Goal: Information Seeking & Learning: Learn about a topic

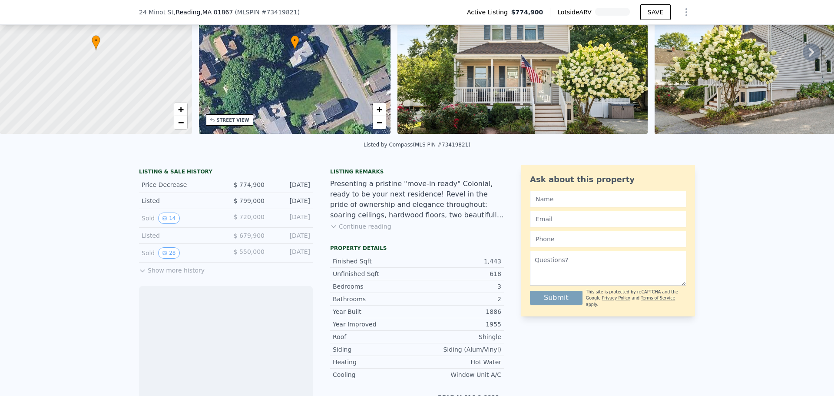
scroll to position [84, 0]
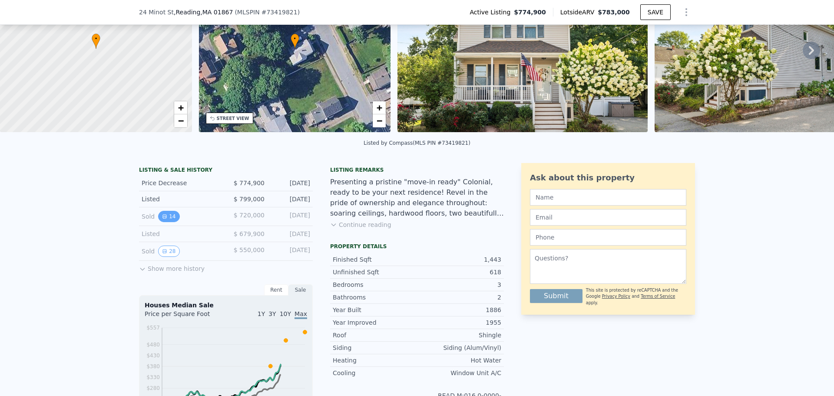
click at [159, 217] on button "14" at bounding box center [168, 216] width 21 height 11
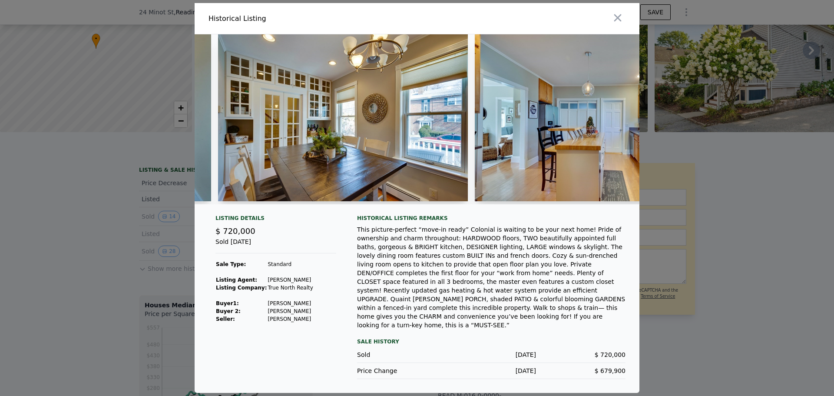
scroll to position [0, 406]
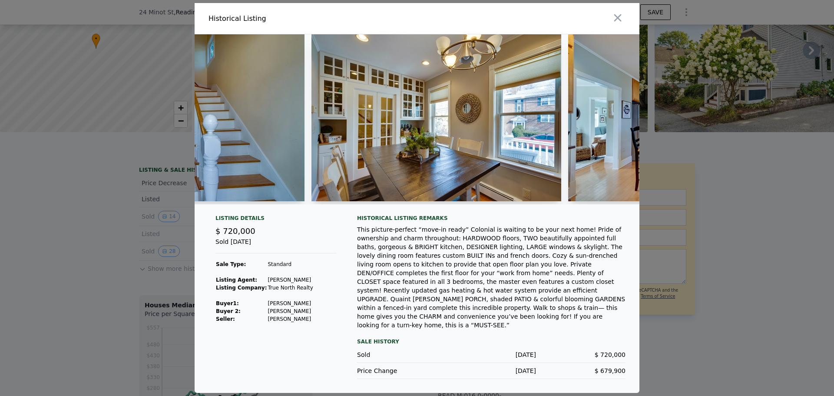
click at [264, 174] on img at bounding box center [179, 117] width 250 height 167
click at [433, 186] on img at bounding box center [436, 117] width 250 height 167
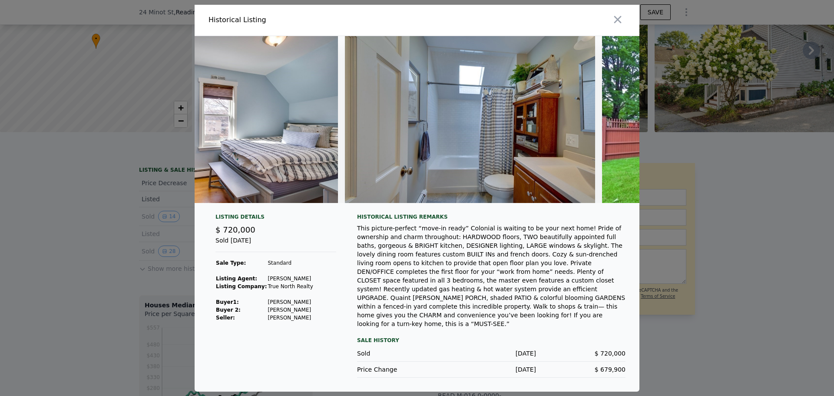
scroll to position [0, 2952]
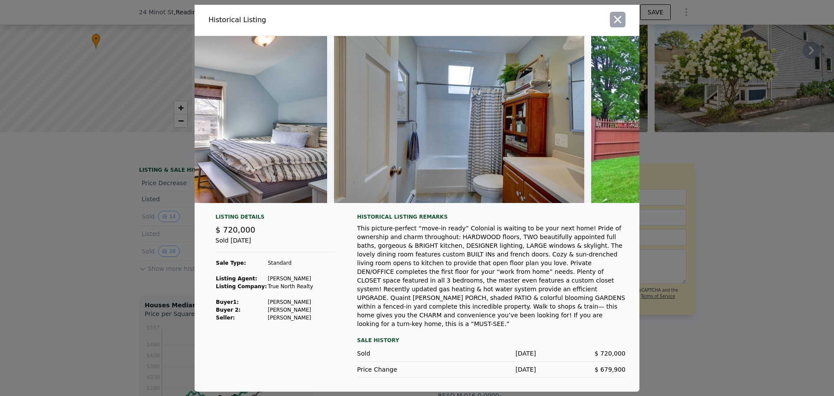
click at [623, 26] on icon "button" at bounding box center [617, 19] width 12 height 12
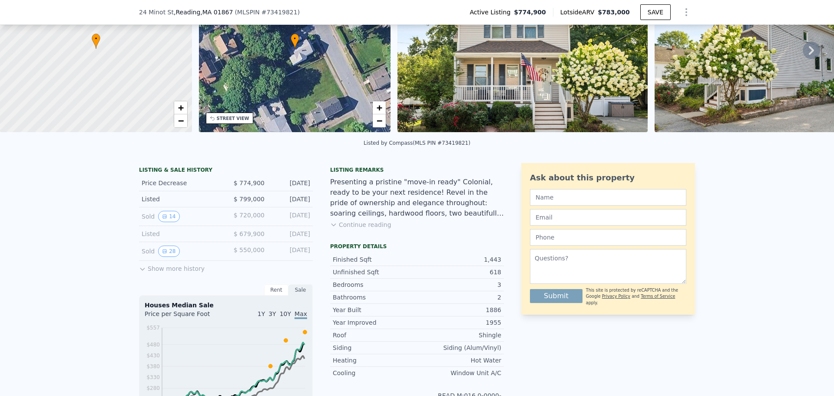
click at [144, 272] on button "Show more history" at bounding box center [172, 267] width 66 height 12
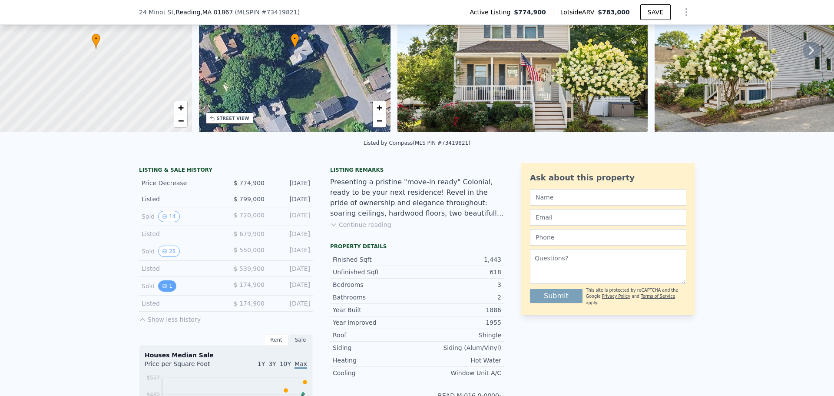
click at [164, 291] on button "1" at bounding box center [167, 285] width 18 height 11
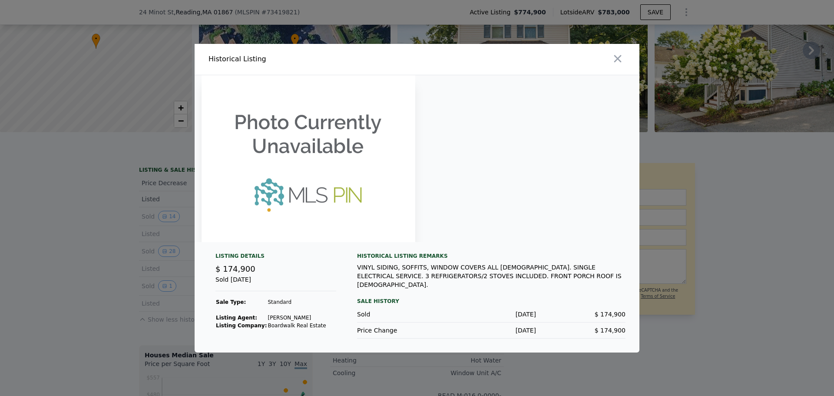
click at [54, 211] on div at bounding box center [417, 198] width 834 height 396
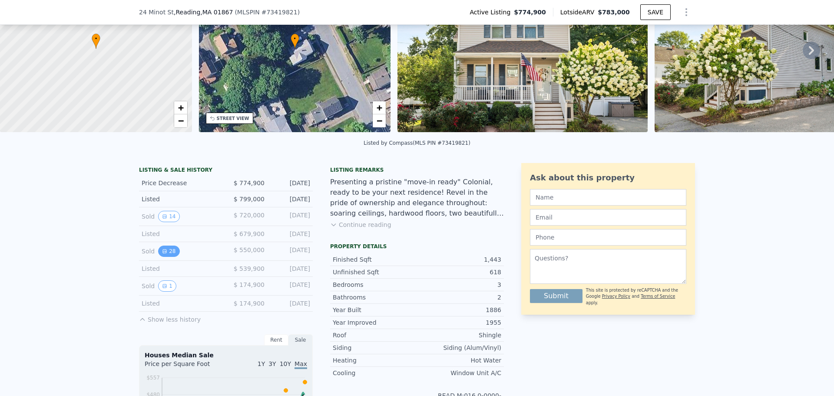
click at [163, 253] on icon "View historical data" at bounding box center [164, 250] width 3 height 3
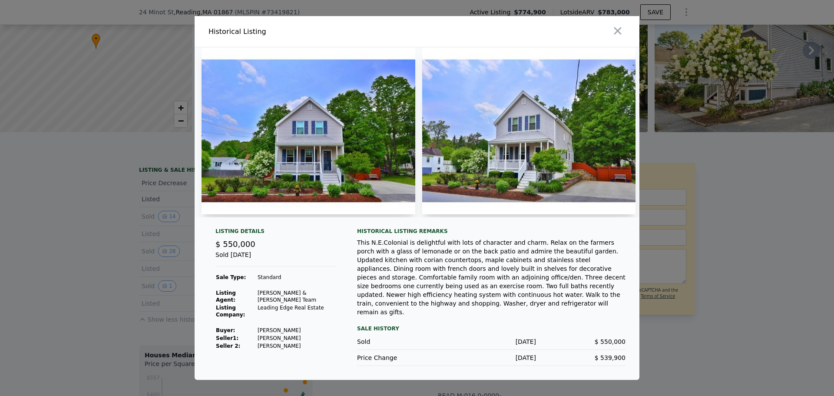
drag, startPoint x: 230, startPoint y: 229, endPoint x: 274, endPoint y: 229, distance: 43.4
click at [274, 224] on div at bounding box center [417, 135] width 445 height 177
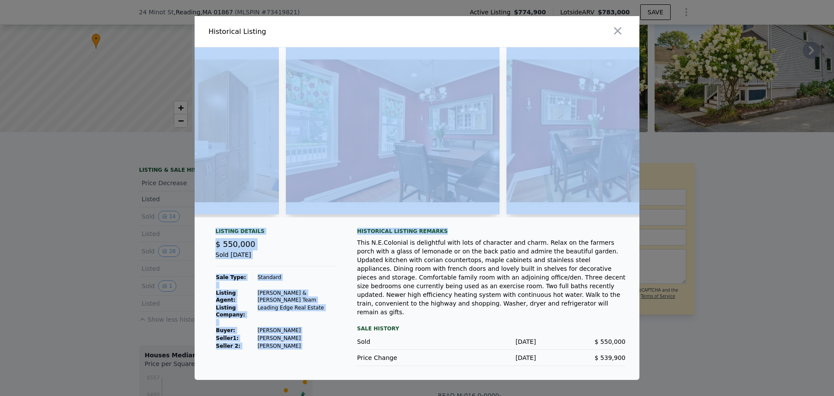
drag, startPoint x: 230, startPoint y: 228, endPoint x: 479, endPoint y: 244, distance: 249.7
click at [471, 244] on div "Listing Details $ 550,000 Sold [DATE] Sale Type: Standard Listing Agent: [PERSO…" at bounding box center [417, 213] width 445 height 332
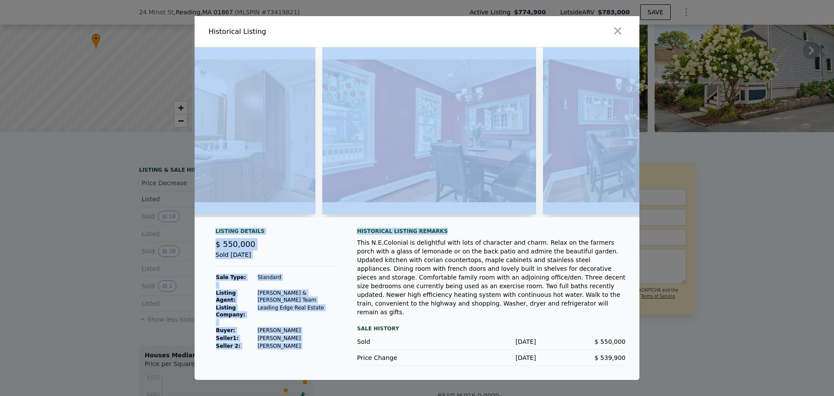
click at [479, 234] on div "Historical Listing remarks" at bounding box center [491, 231] width 268 height 7
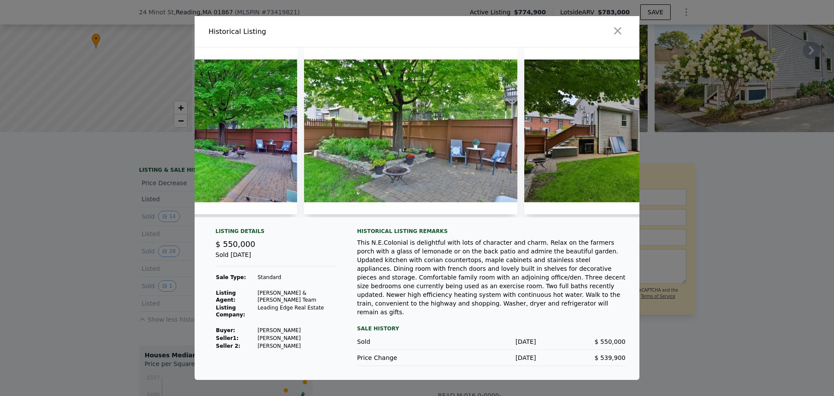
scroll to position [0, 5425]
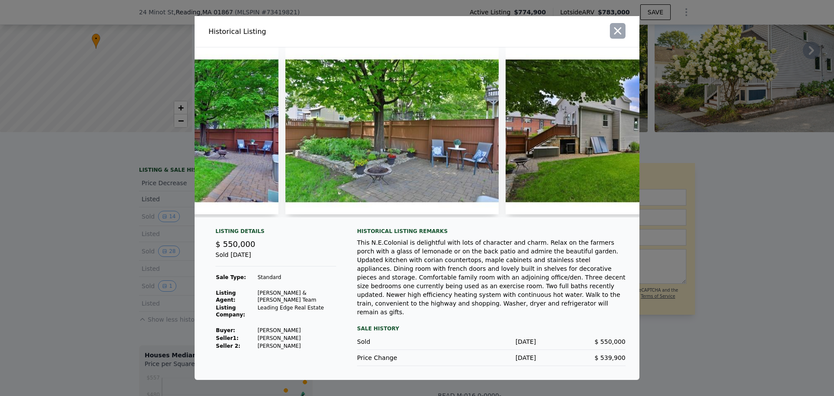
click at [619, 36] on icon "button" at bounding box center [617, 31] width 12 height 12
